Goal: Task Accomplishment & Management: Manage account settings

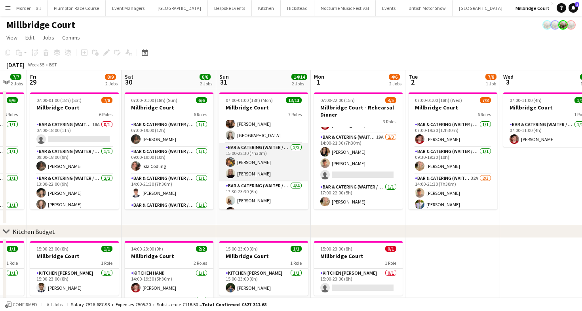
scroll to position [60, 0]
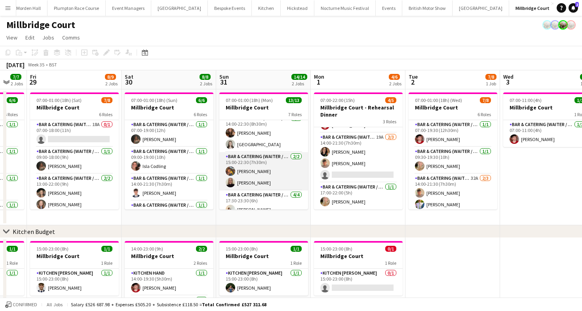
click at [241, 178] on app-card-role "Bar & Catering (Waiter / waitress) [DATE] 15:00-22:30 (7h30m) [PERSON_NAME] [PE…" at bounding box center [263, 171] width 89 height 38
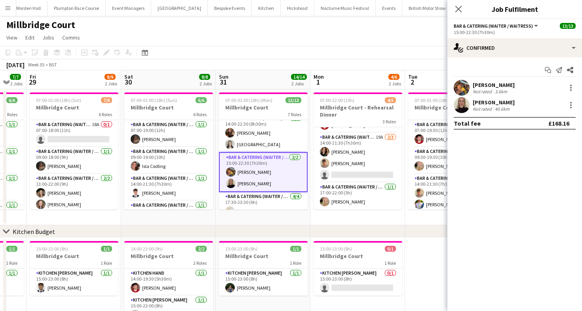
click at [464, 101] on app-user-avatar at bounding box center [461, 105] width 16 height 16
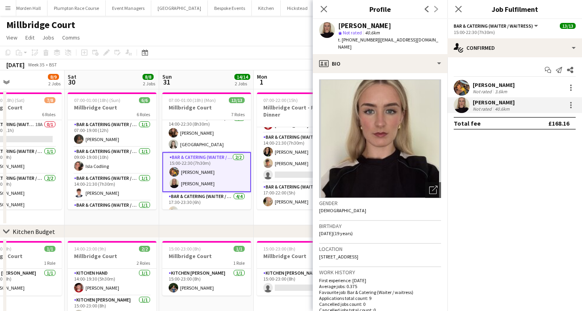
scroll to position [51, 0]
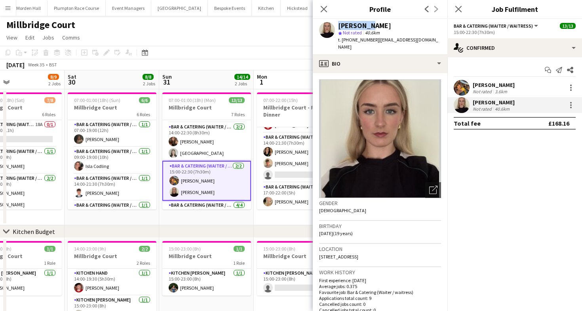
drag, startPoint x: 364, startPoint y: 23, endPoint x: 335, endPoint y: 23, distance: 29.7
click at [335, 23] on div "[PERSON_NAME] star Not rated 40.6km t. [PHONE_NUMBER] | [EMAIL_ADDRESS][DOMAIN_…" at bounding box center [380, 36] width 135 height 35
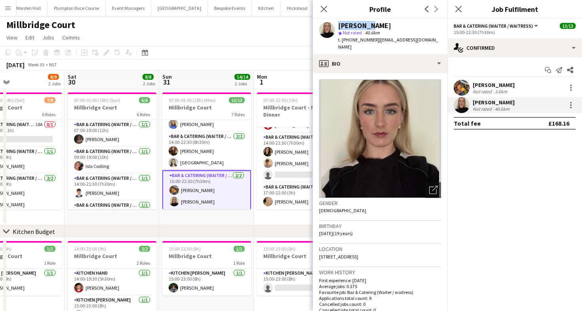
scroll to position [41, 0]
click at [196, 171] on app-card-role "Bar & Catering (Waiter / waitress) [DATE] 14:00-22:30 (8h30m) [PERSON_NAME] [GE…" at bounding box center [206, 152] width 89 height 38
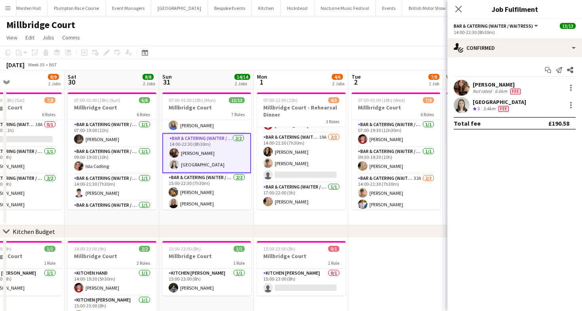
click at [475, 104] on div "[GEOGRAPHIC_DATA]" at bounding box center [498, 102] width 53 height 7
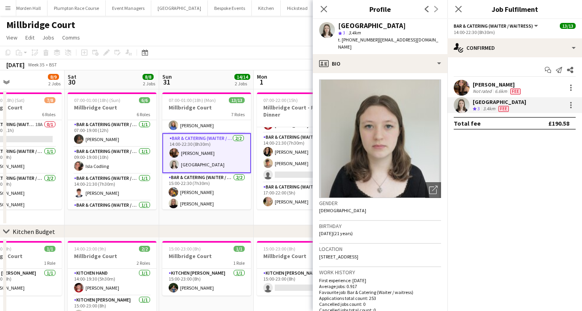
drag, startPoint x: 378, startPoint y: 29, endPoint x: 349, endPoint y: 28, distance: 28.5
click at [349, 28] on div "Isla Corfield star 3 3.4km t. [PHONE_NUMBER] | [EMAIL_ADDRESS][DOMAIN_NAME]" at bounding box center [389, 36] width 103 height 29
click at [379, 28] on div "[GEOGRAPHIC_DATA]" at bounding box center [389, 25] width 103 height 7
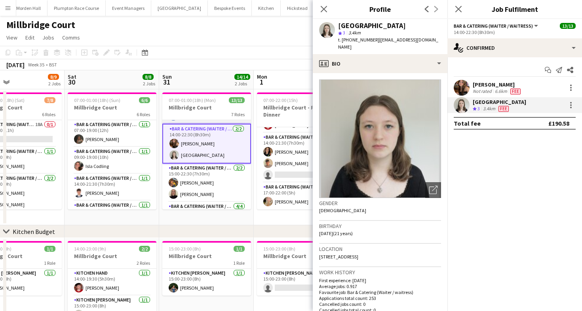
scroll to position [53, 0]
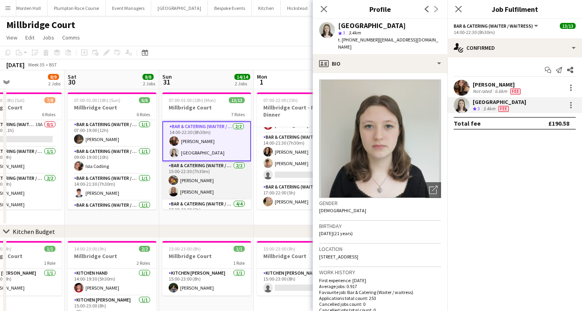
click at [205, 179] on app-card-role "Bar & Catering (Waiter / waitress) [DATE] 15:00-22:30 (7h30m) [PERSON_NAME] [PE…" at bounding box center [206, 180] width 89 height 38
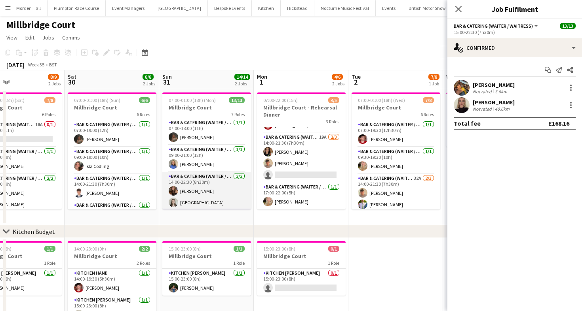
scroll to position [0, 0]
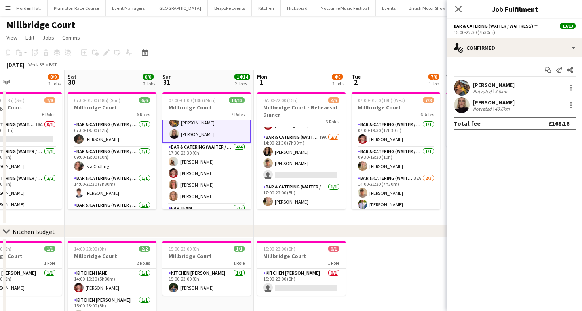
click at [241, 46] on app-toolbar "Copy Paste Paste Command V Paste with crew Command Shift V Paste linked Job [GE…" at bounding box center [291, 52] width 582 height 13
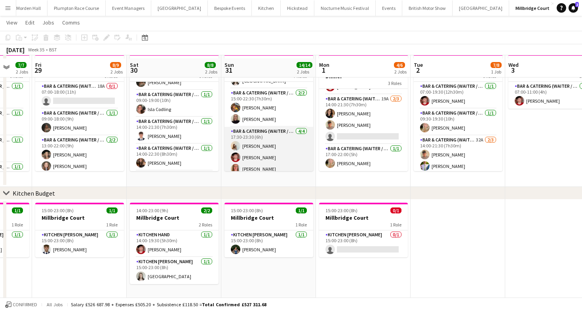
scroll to position [40, 0]
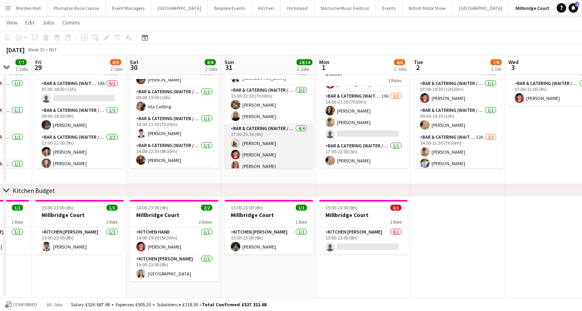
click at [258, 148] on app-card-role "Bar & Catering (Waiter / waitress) [DATE] 17:30-23:30 (6h) [PERSON_NAME] [PERSO…" at bounding box center [268, 154] width 89 height 61
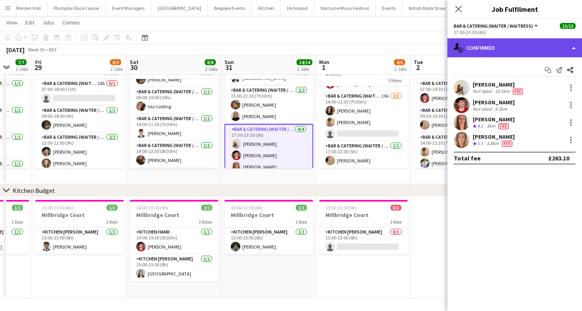
click at [482, 53] on div "single-neutral-actions-check-2 Confirmed" at bounding box center [514, 47] width 135 height 19
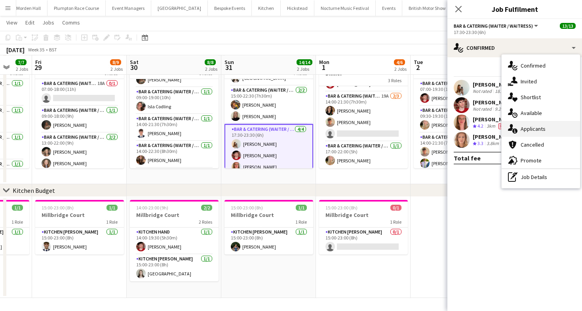
click at [512, 126] on icon "single-neutral-actions-information" at bounding box center [512, 128] width 9 height 9
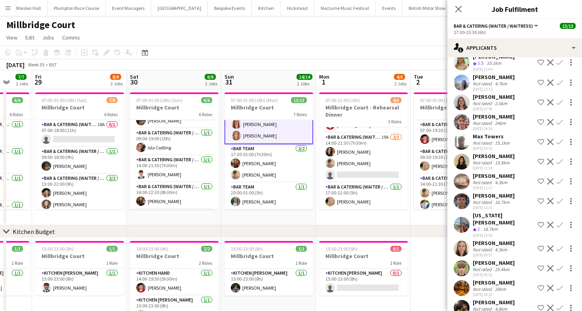
scroll to position [0, 0]
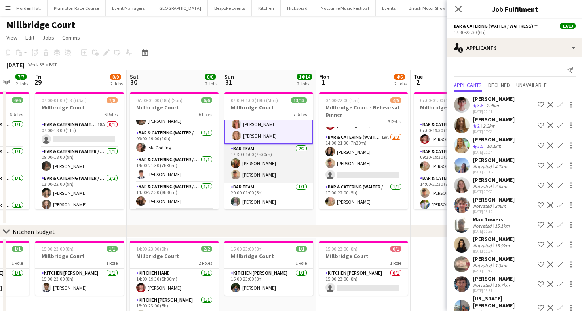
click at [272, 154] on app-card-role "Bar Team [DATE] 17:30-01:00 (7h30m) [PERSON_NAME] [PERSON_NAME]" at bounding box center [268, 163] width 89 height 38
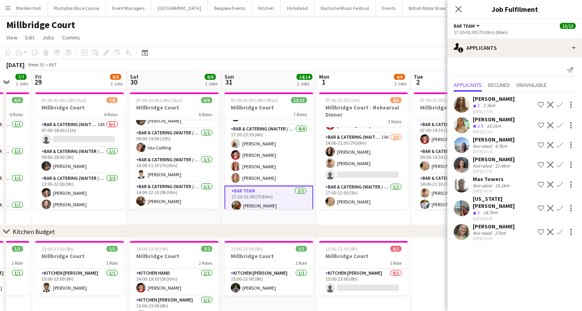
scroll to position [123, 0]
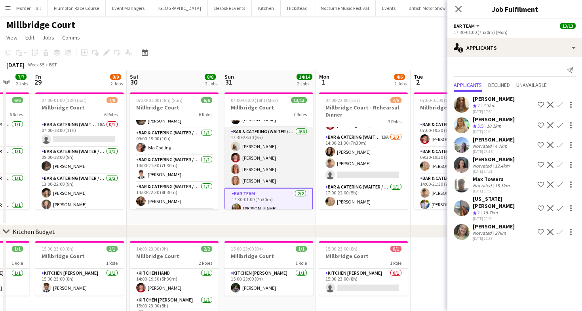
click at [270, 148] on app-card-role "Bar & Catering (Waiter / waitress) [DATE] 17:30-23:30 (6h) [PERSON_NAME] [PERSO…" at bounding box center [268, 157] width 89 height 61
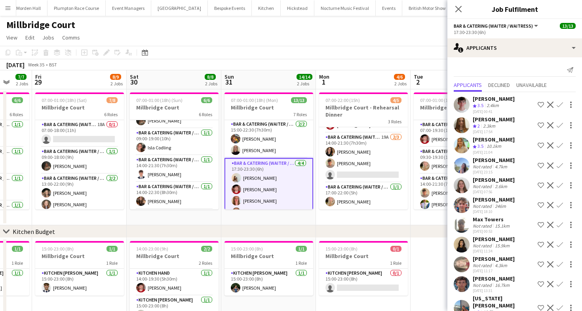
scroll to position [90, 0]
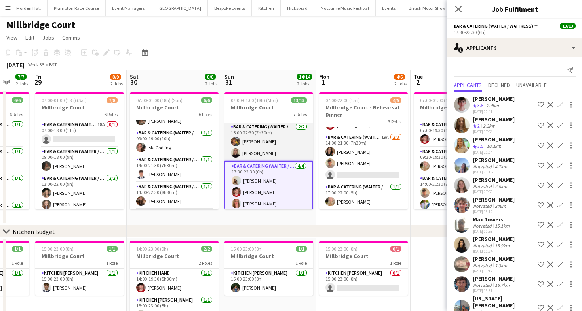
click at [273, 142] on app-card-role "Bar & Catering (Waiter / waitress) [DATE] 15:00-22:30 (7h30m) [PERSON_NAME] [PE…" at bounding box center [268, 142] width 89 height 38
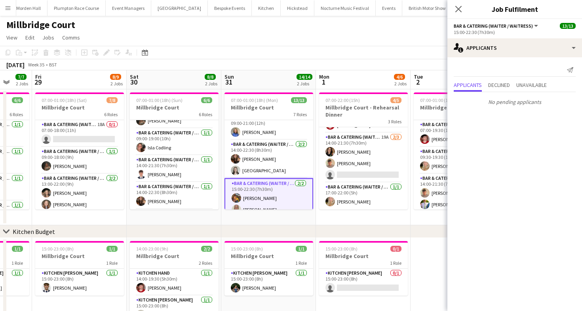
scroll to position [12, 0]
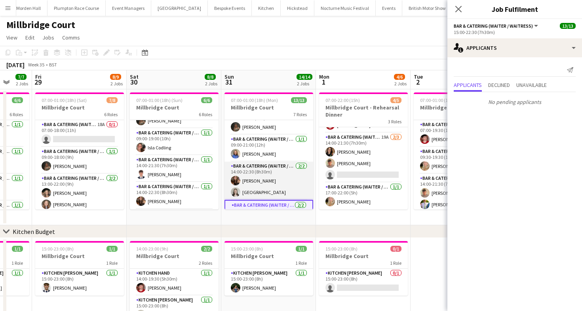
click at [251, 180] on app-card-role "Bar & Catering (Waiter / waitress) [DATE] 14:00-22:30 (8h30m) [PERSON_NAME] [GE…" at bounding box center [268, 181] width 89 height 38
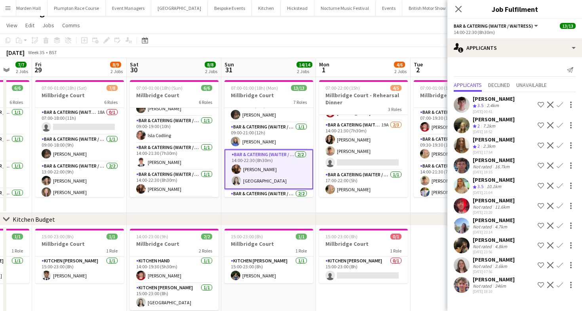
scroll to position [0, 0]
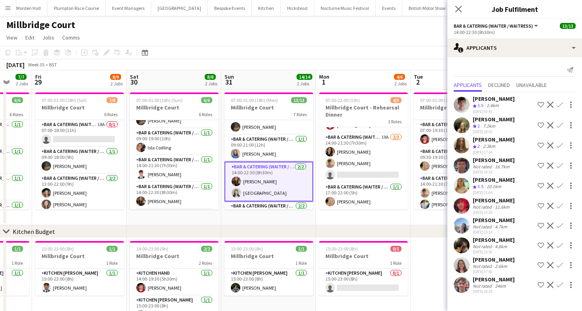
click at [479, 241] on div "[PERSON_NAME]" at bounding box center [493, 240] width 42 height 7
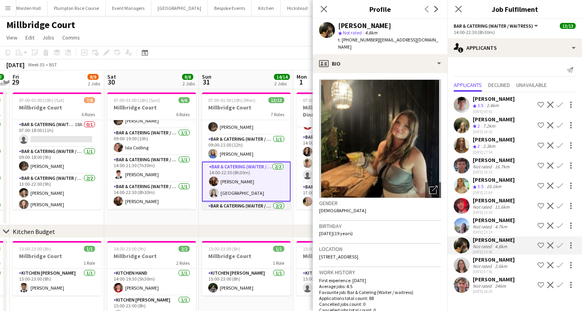
scroll to position [0, 279]
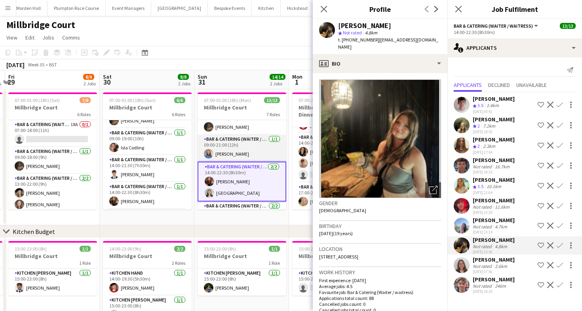
click at [237, 152] on app-card-role "Bar & Catering (Waiter / waitress) [DATE] 09:00-21:00 (12h) [PERSON_NAME]" at bounding box center [241, 148] width 89 height 27
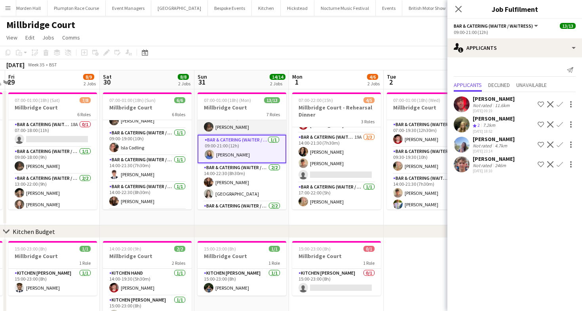
click at [261, 126] on app-card-role "Bar & Catering (Waiter / waitress) [DATE] 07:00-18:00 (11h) [PERSON_NAME]" at bounding box center [241, 121] width 89 height 27
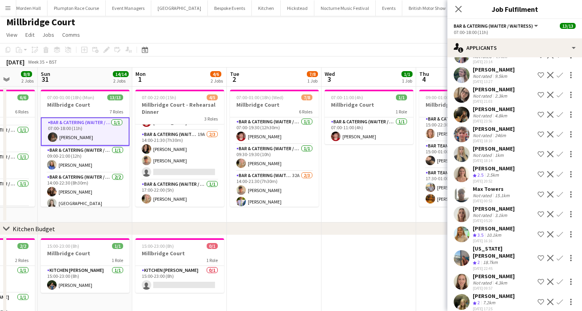
scroll to position [0, 0]
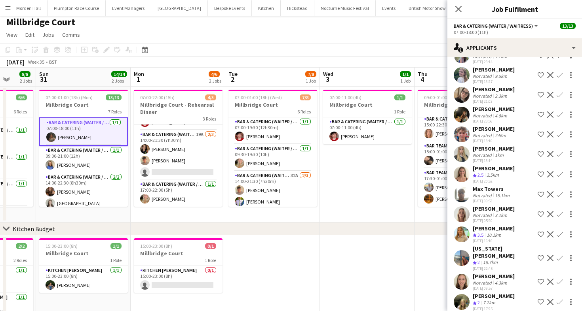
click at [330, 273] on app-date-cell at bounding box center [367, 285] width 95 height 101
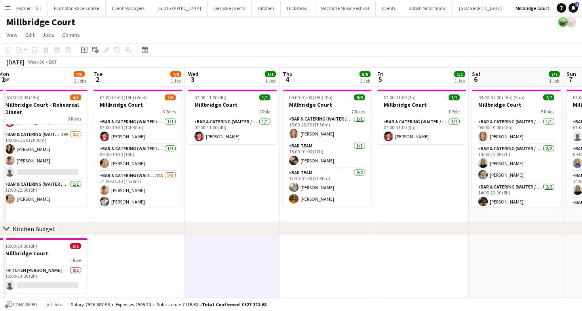
scroll to position [0, 192]
